Goal: Information Seeking & Learning: Learn about a topic

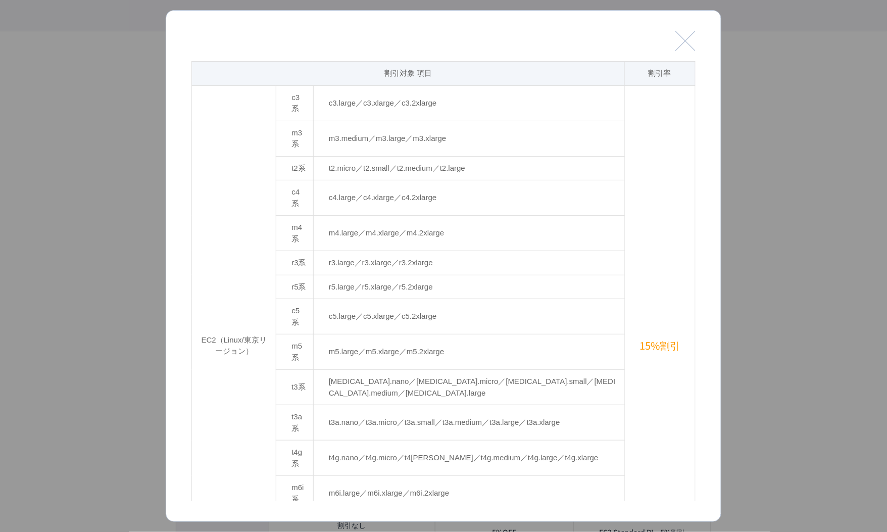
drag, startPoint x: 697, startPoint y: 44, endPoint x: 669, endPoint y: 0, distance: 52.7
click at [697, 44] on div "閉じる 割引対象 項目 割引率 EC2（Linux/東京リージョン） c3系 c3.large／c3.xlarge／c3.2xlarge 15%割引 m3系 …" at bounding box center [444, 266] width 556 height 512
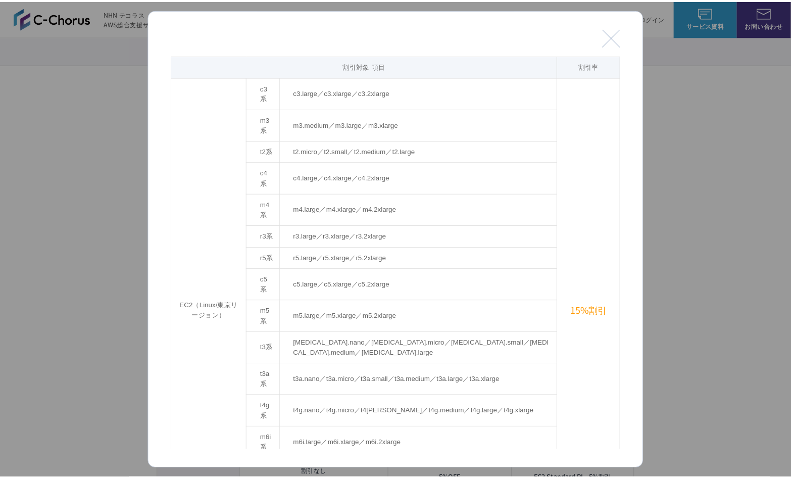
scroll to position [561, 0]
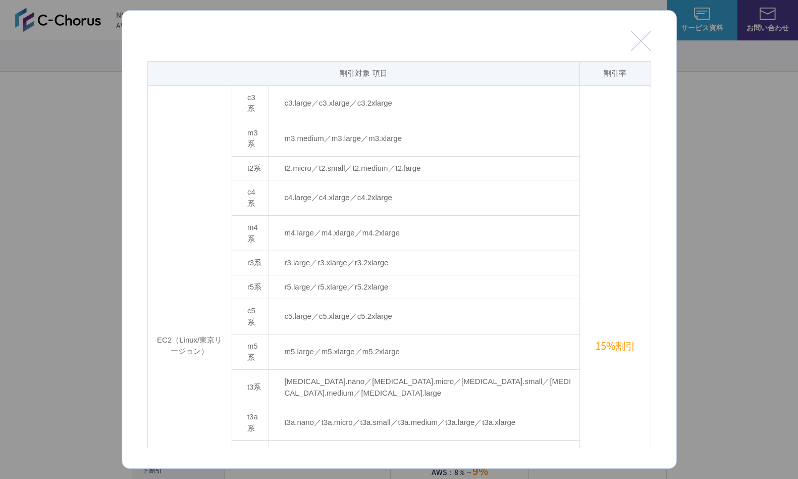
click at [637, 48] on button "閉じる" at bounding box center [641, 41] width 20 height 20
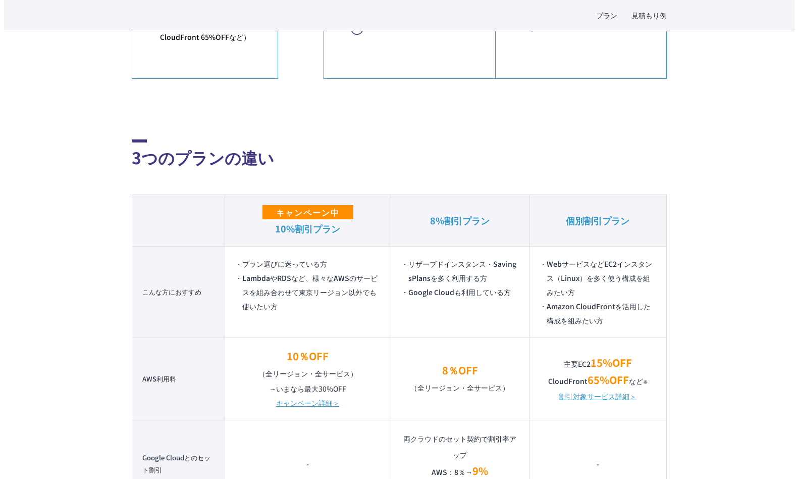
scroll to position [729, 0]
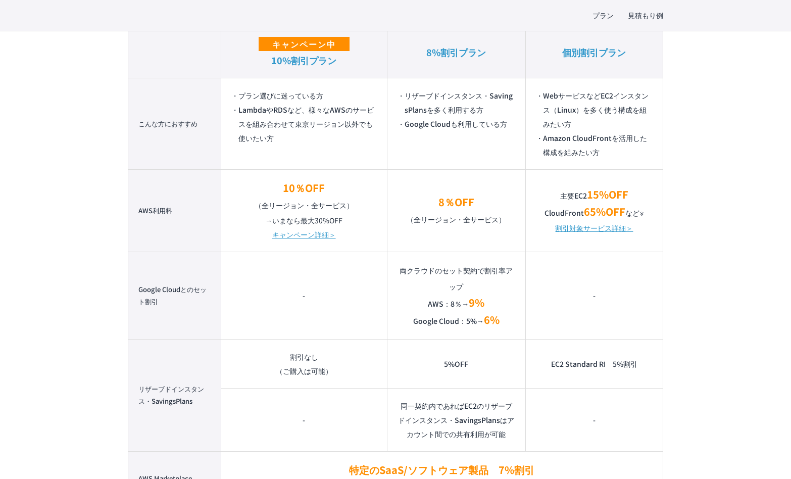
click at [605, 226] on link "割引対象サービス詳細＞" at bounding box center [594, 228] width 78 height 14
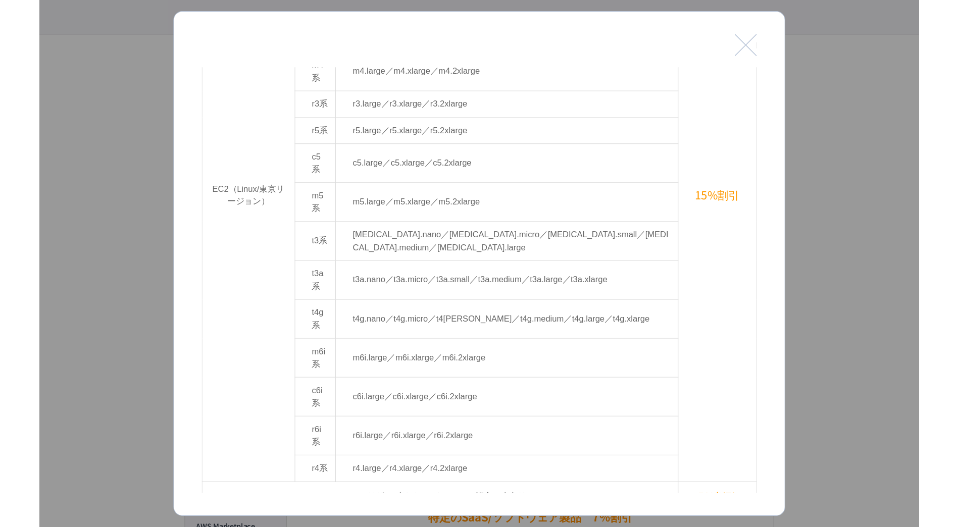
scroll to position [466, 0]
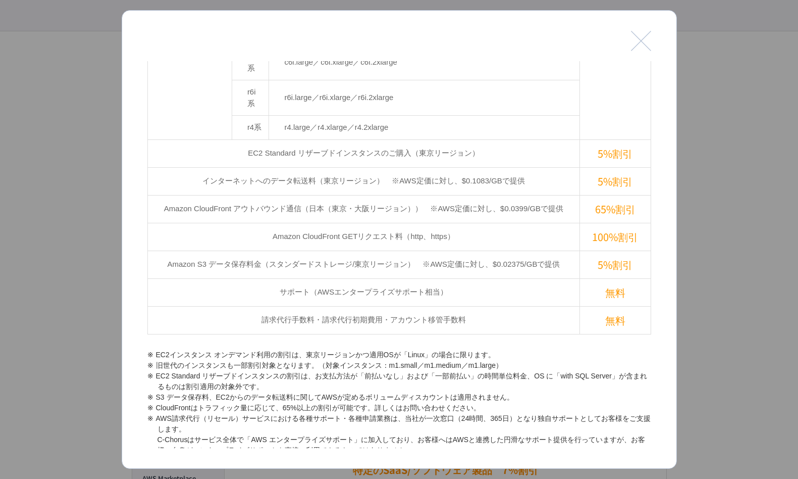
click at [632, 45] on button "閉じる" at bounding box center [641, 41] width 20 height 20
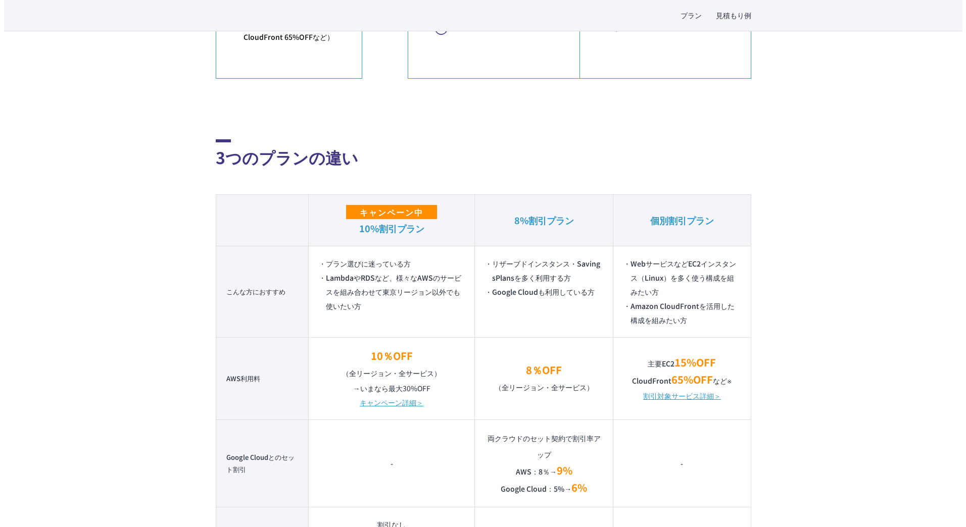
scroll to position [729, 0]
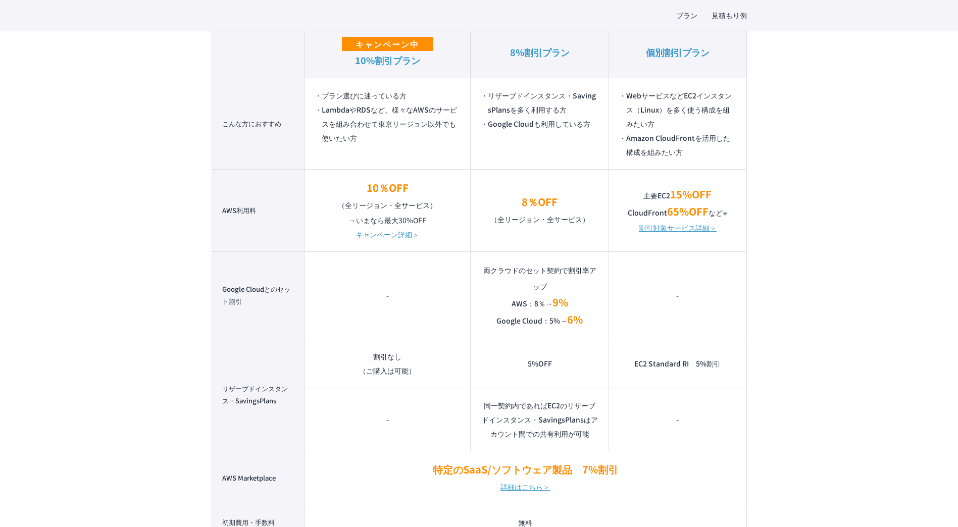
click at [652, 229] on link "割引対象サービス詳細＞" at bounding box center [678, 228] width 78 height 14
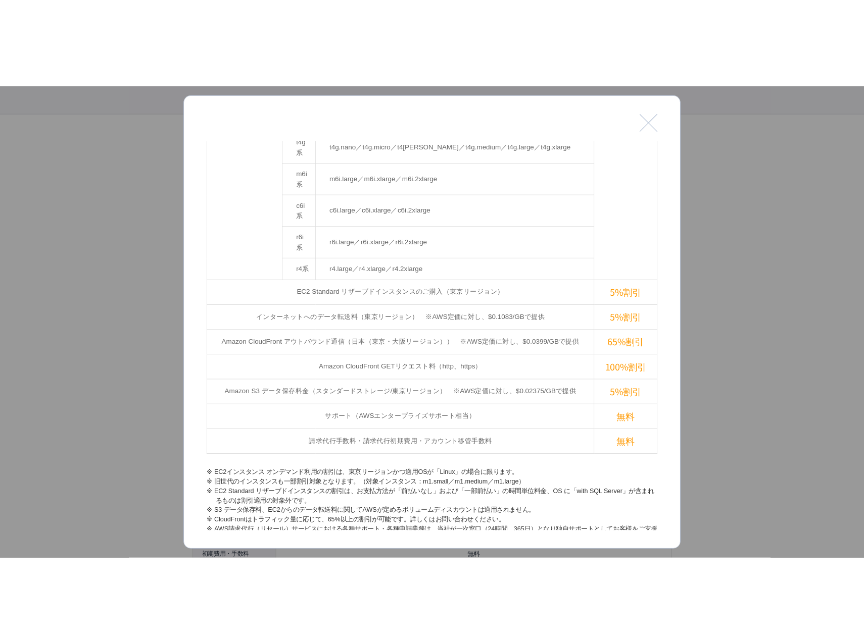
scroll to position [418, 0]
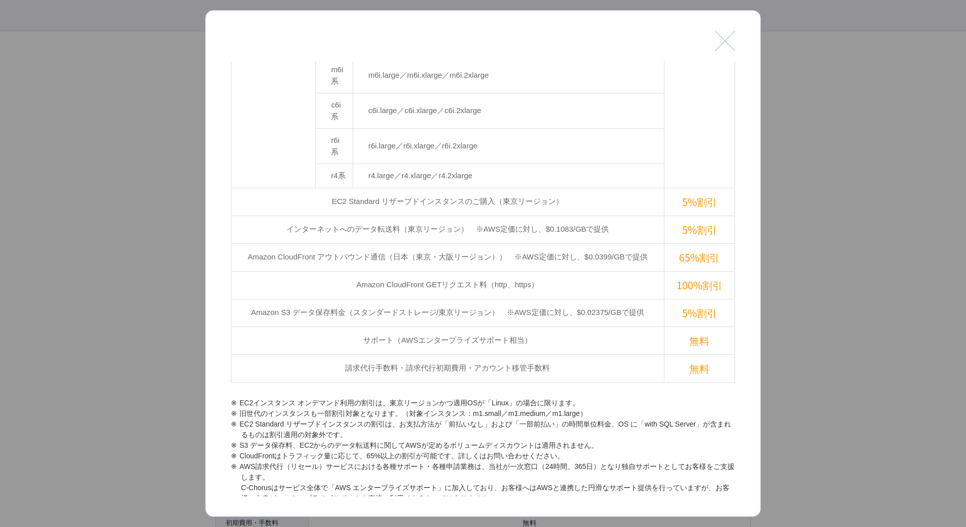
click at [166, 291] on div at bounding box center [483, 263] width 966 height 527
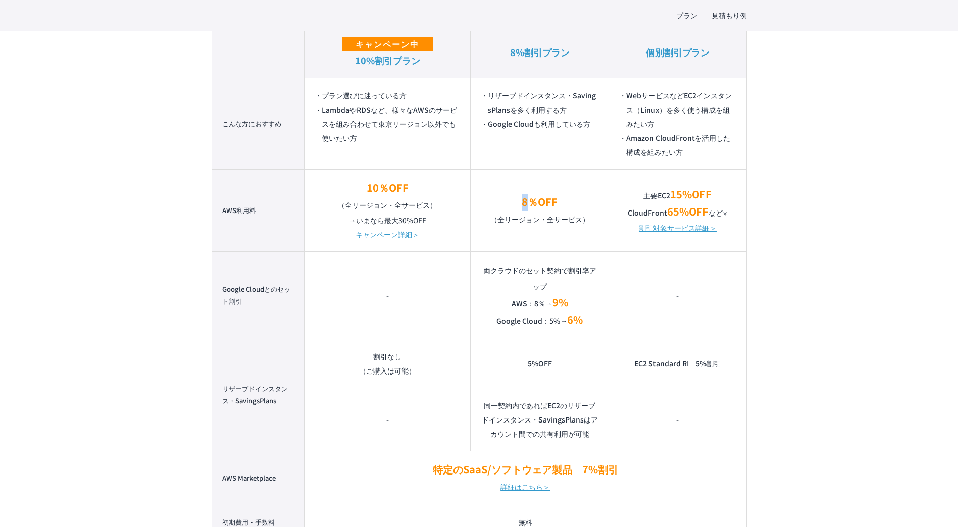
click at [525, 204] on p "8％OFF （全リージョン・全サービス）" at bounding box center [540, 210] width 118 height 33
drag, startPoint x: 525, startPoint y: 204, endPoint x: 567, endPoint y: 241, distance: 55.8
click at [567, 241] on td "8％OFF （全リージョン・全サービス）" at bounding box center [540, 210] width 138 height 82
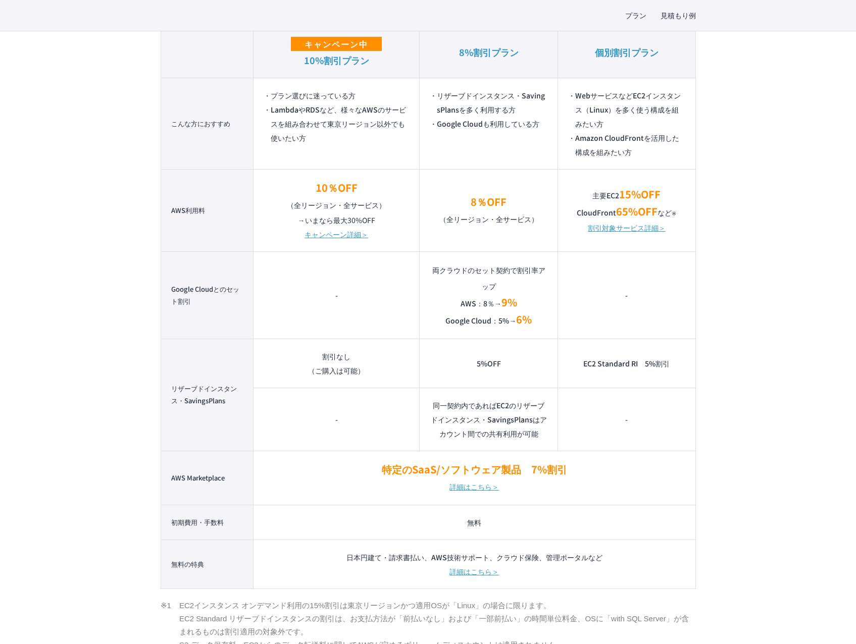
click at [631, 229] on link "割引対象サービス詳細＞" at bounding box center [627, 228] width 78 height 14
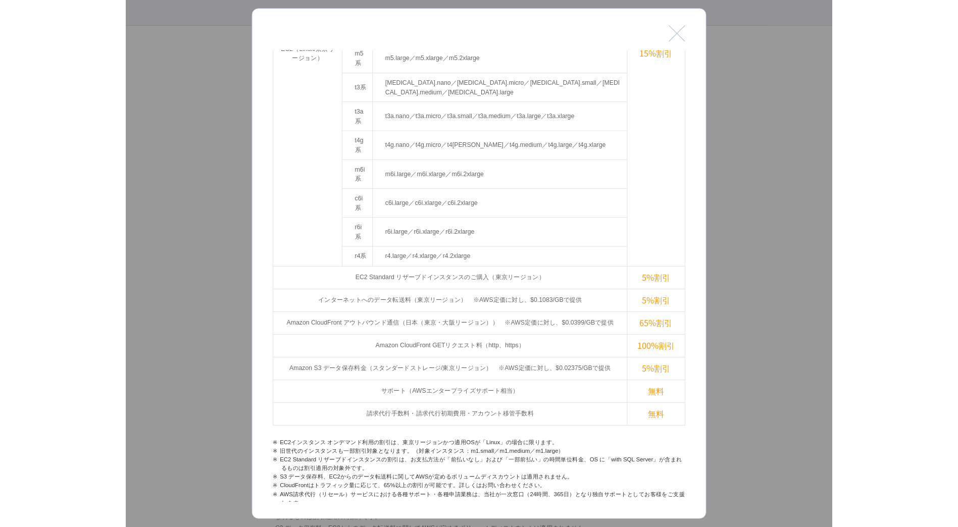
scroll to position [301, 0]
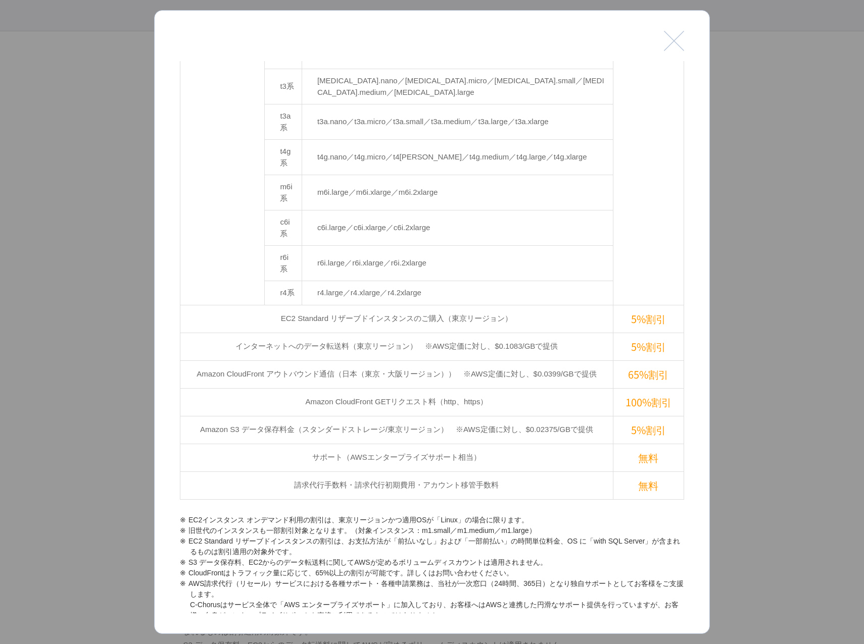
click at [811, 245] on div at bounding box center [432, 322] width 864 height 644
